Goal: Transaction & Acquisition: Purchase product/service

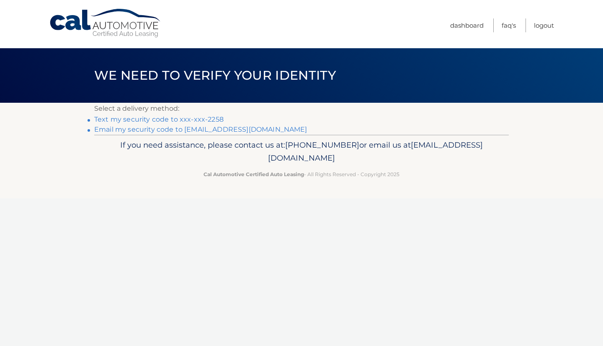
click at [202, 130] on link "Email my security code to s*****@vt.edu" at bounding box center [200, 129] width 213 height 8
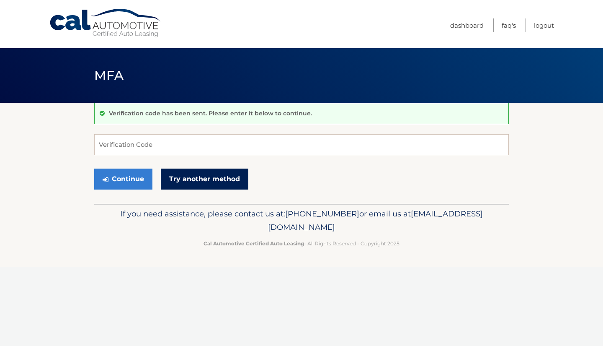
click at [173, 180] on link "Try another method" at bounding box center [205, 178] width 88 height 21
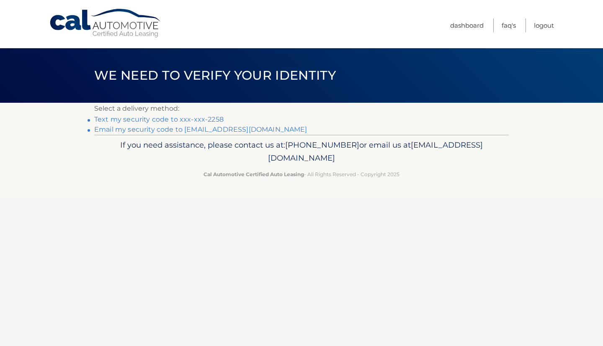
click at [187, 118] on link "Text my security code to xxx-xxx-2258" at bounding box center [158, 119] width 129 height 8
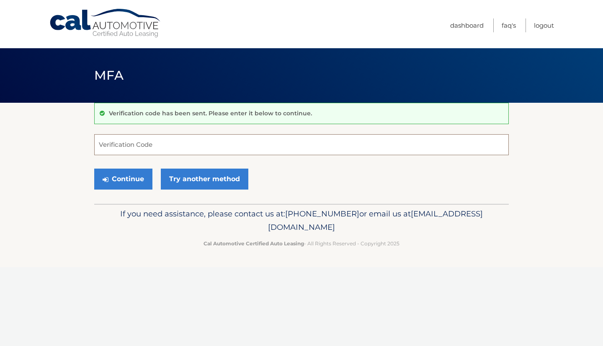
click at [134, 150] on input "Verification Code" at bounding box center [301, 144] width 415 height 21
type input "151732"
click at [94, 168] on button "Continue" at bounding box center [123, 178] width 58 height 21
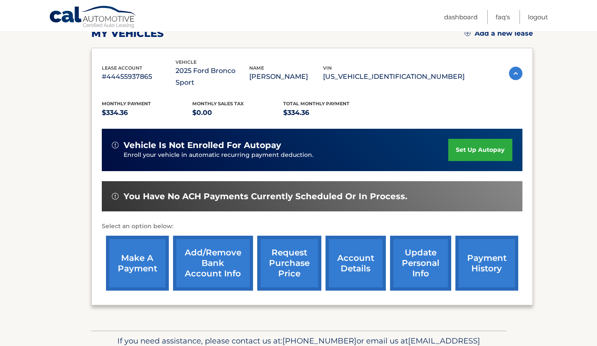
scroll to position [130, 0]
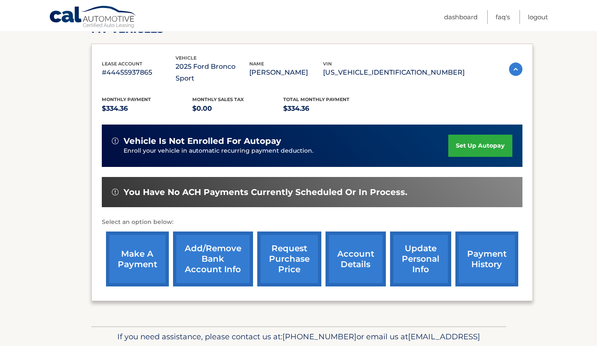
click at [147, 248] on link "make a payment" at bounding box center [137, 258] width 63 height 55
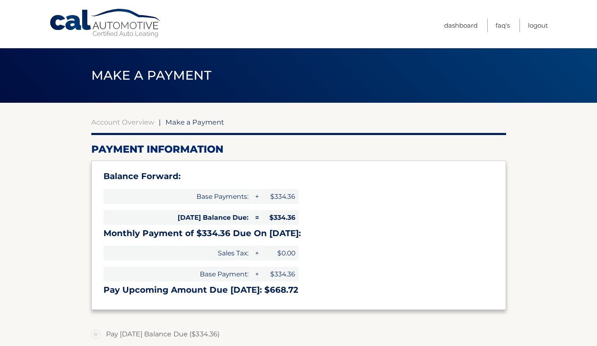
select select "ZjJjYjE4MTgtMzIzMS00YTVkLTg5M2YtOTk5ZTY3MmMzZGEy"
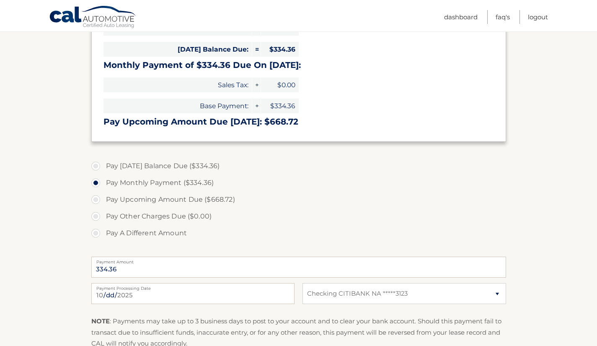
scroll to position [168, 0]
click at [98, 165] on label "Pay [DATE] Balance Due ($334.36)" at bounding box center [298, 165] width 415 height 17
click at [98, 165] on input "Pay [DATE] Balance Due ($334.36)" at bounding box center [99, 163] width 8 height 13
radio input "true"
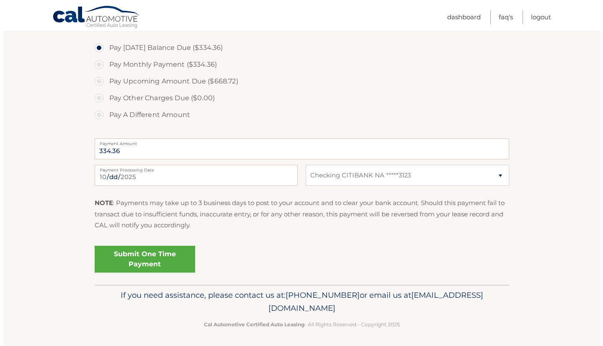
scroll to position [287, 0]
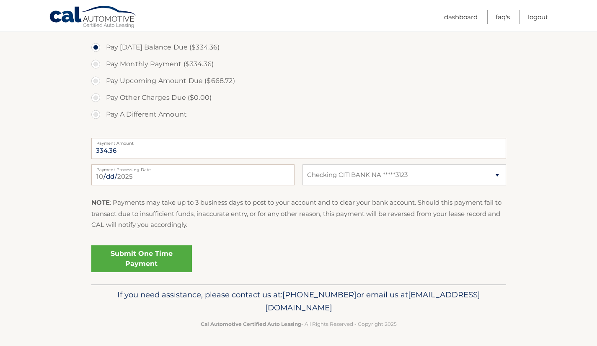
click at [153, 253] on link "Submit One Time Payment" at bounding box center [141, 258] width 101 height 27
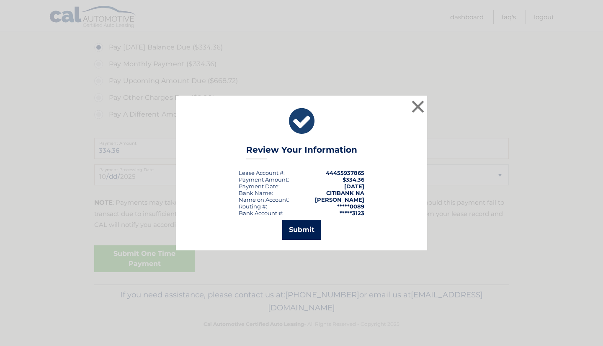
click at [299, 234] on button "Submit" at bounding box center [301, 230] width 39 height 20
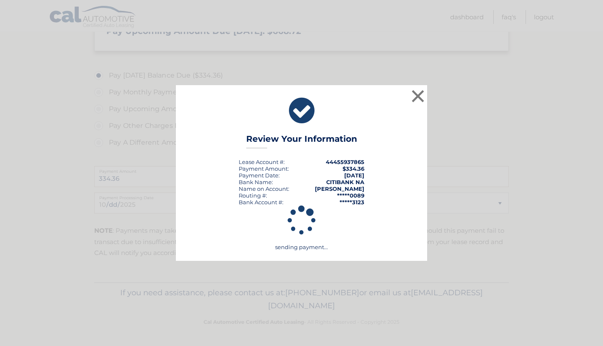
scroll to position [259, 0]
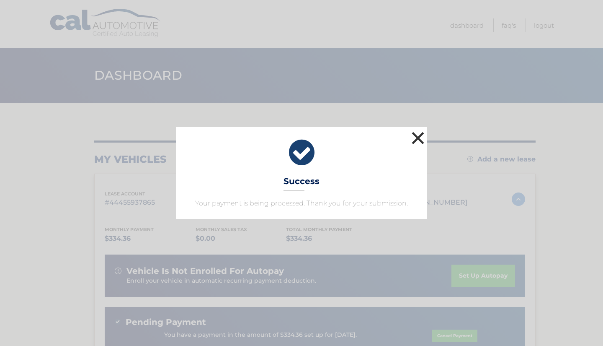
click at [418, 138] on button "×" at bounding box center [418, 137] width 17 height 17
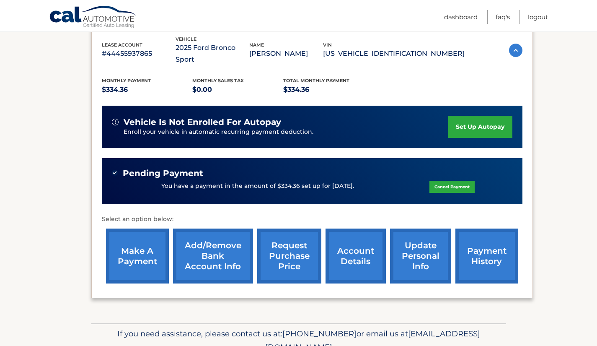
scroll to position [149, 0]
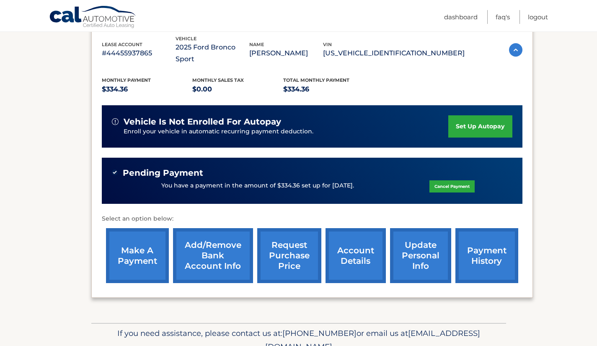
click at [140, 246] on link "make a payment" at bounding box center [137, 255] width 63 height 55
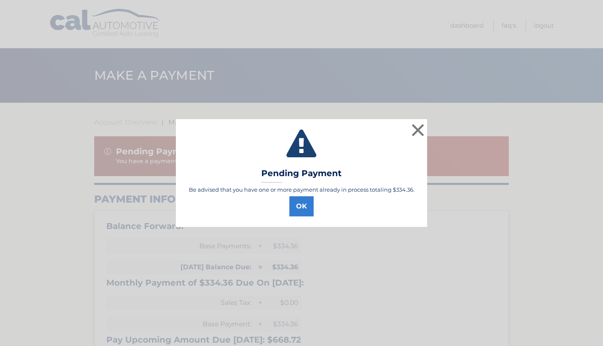
select select "ZjJjYjE4MTgtMzIzMS00YTVkLTg5M2YtOTk5ZTY3MmMzZGEy"
click at [299, 209] on button "OK" at bounding box center [302, 206] width 24 height 20
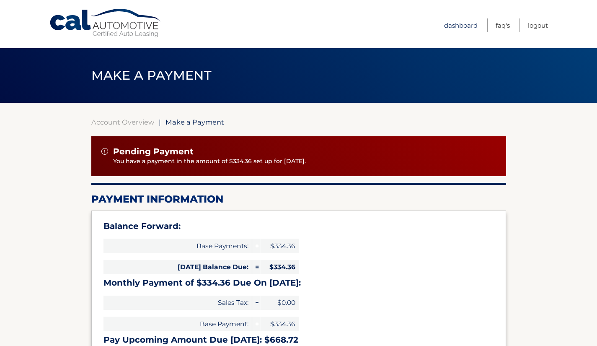
click at [466, 25] on link "Dashboard" at bounding box center [461, 25] width 34 height 14
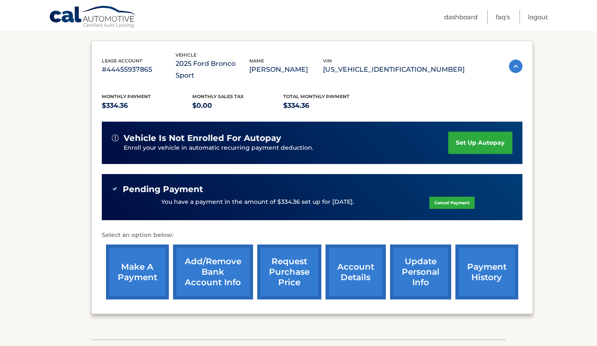
scroll to position [178, 0]
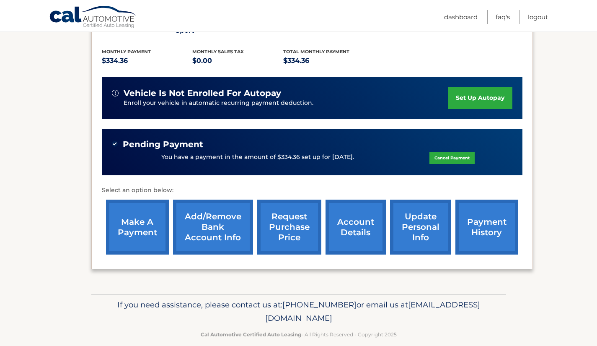
click at [463, 218] on link "payment history" at bounding box center [486, 226] width 63 height 55
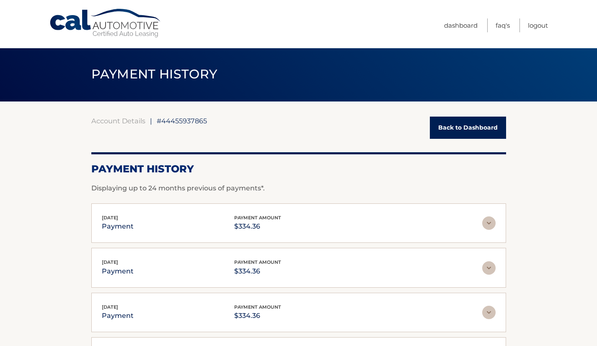
scroll to position [0, 0]
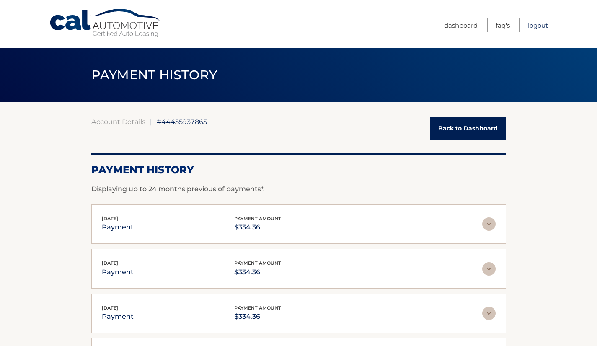
click at [539, 29] on link "Logout" at bounding box center [538, 25] width 20 height 14
